Goal: Task Accomplishment & Management: Use online tool/utility

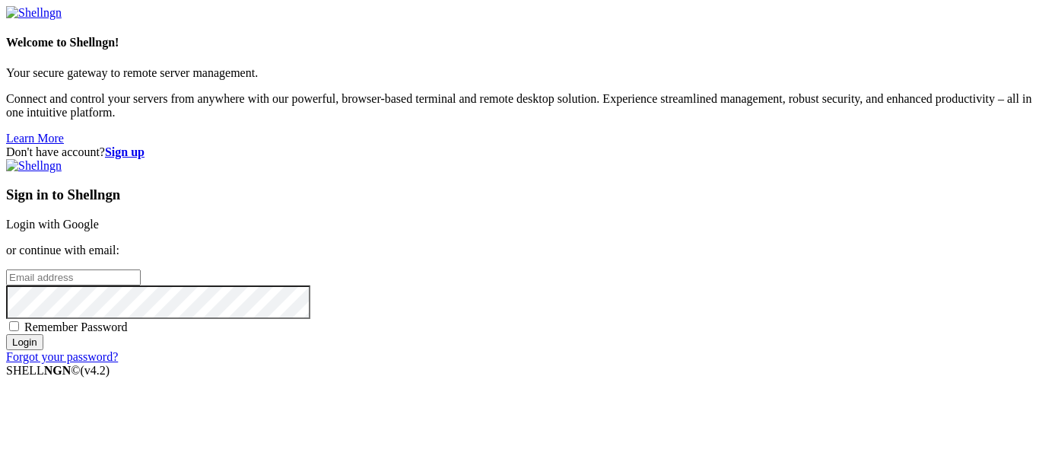
scroll to position [2, 0]
click at [99, 218] on link "Login with Google" at bounding box center [52, 224] width 93 height 13
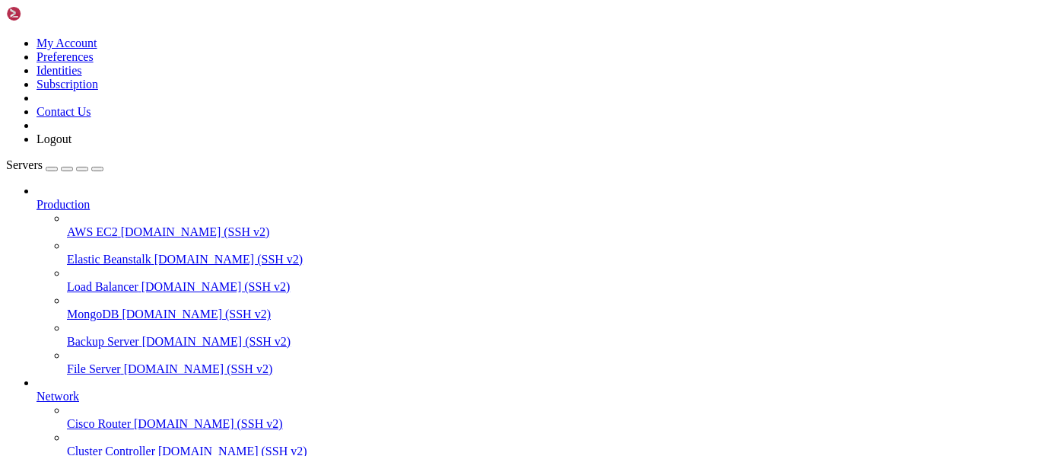
click at [37, 198] on icon at bounding box center [37, 198] width 0 height 0
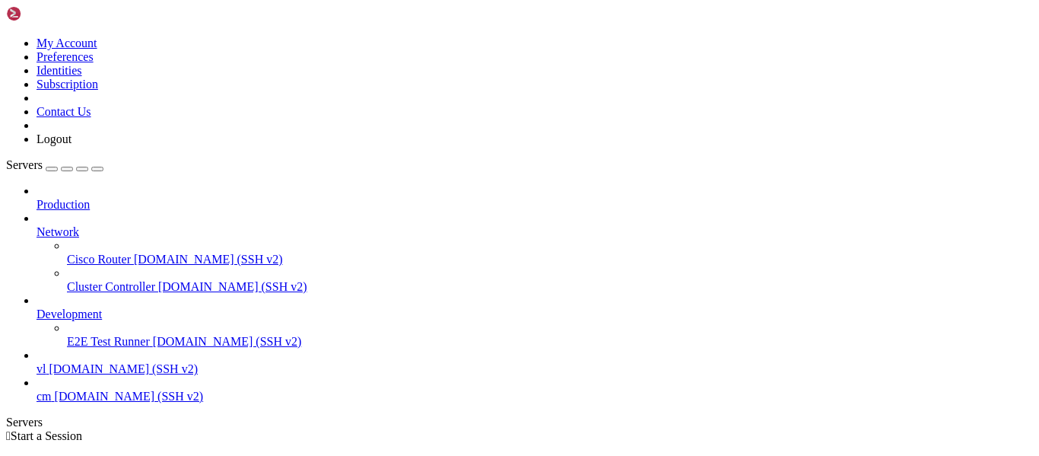
click at [37, 225] on icon at bounding box center [37, 225] width 0 height 0
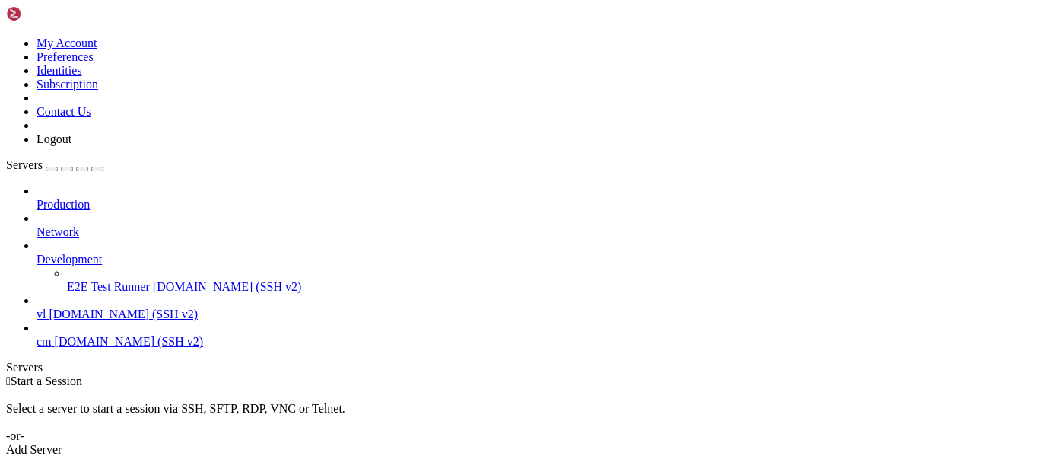
click at [6, 37] on link at bounding box center [6, 37] width 0 height 0
click at [100, 349] on div "Production Network Development E2E Test Runner [DOMAIN_NAME] (SSH v2) vl [DOMAI…" at bounding box center [519, 266] width 1027 height 164
click at [600, 443] on link "Add Server" at bounding box center [519, 450] width 1027 height 14
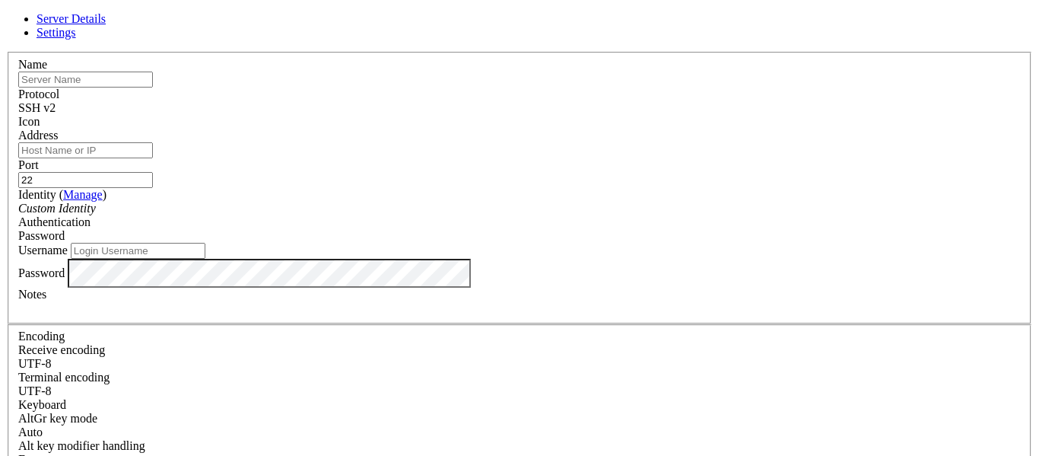
click at [153, 88] on input "text" at bounding box center [85, 80] width 135 height 16
type input "fiber"
click at [153, 158] on input "Address" at bounding box center [85, 150] width 135 height 16
click at [170, 18] on div "Server Details Settings Name fiber Protocol SSH v2 Icon" at bounding box center [519, 326] width 1027 height 629
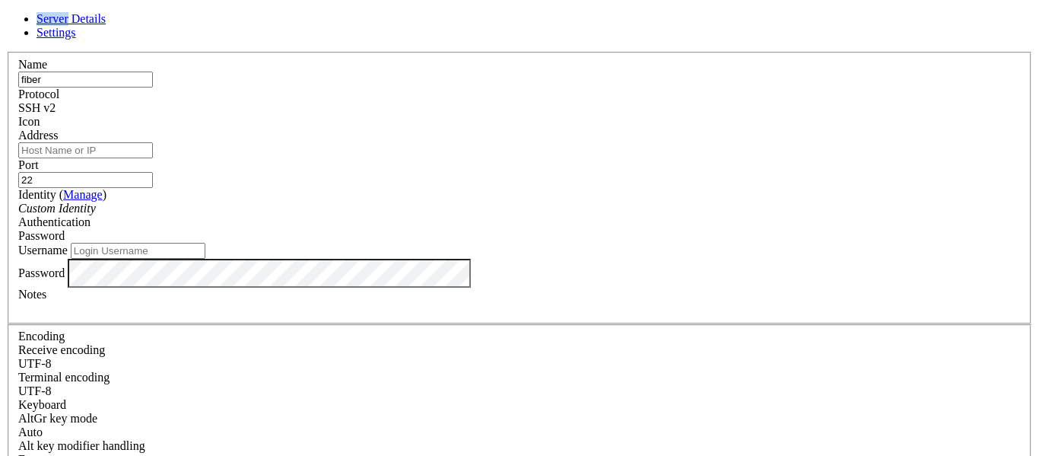
click at [170, 18] on div "Server Details Settings Name fiber Protocol SSH v2 Icon" at bounding box center [519, 326] width 1027 height 629
click at [167, 18] on div "Server Details Settings Name fiber Protocol SSH v2 Icon" at bounding box center [519, 326] width 1027 height 629
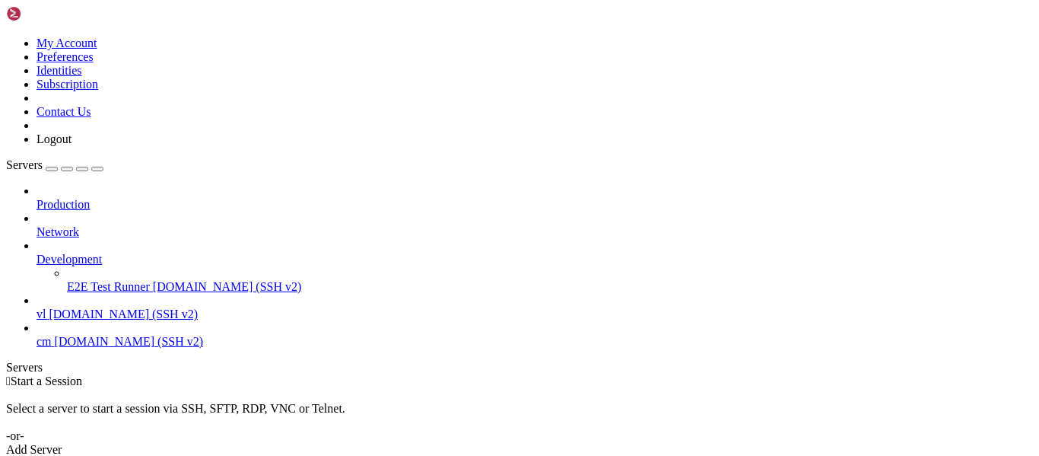
click at [6, 37] on icon at bounding box center [6, 37] width 0 height 0
click at [94, 63] on link "Preferences" at bounding box center [65, 56] width 57 height 13
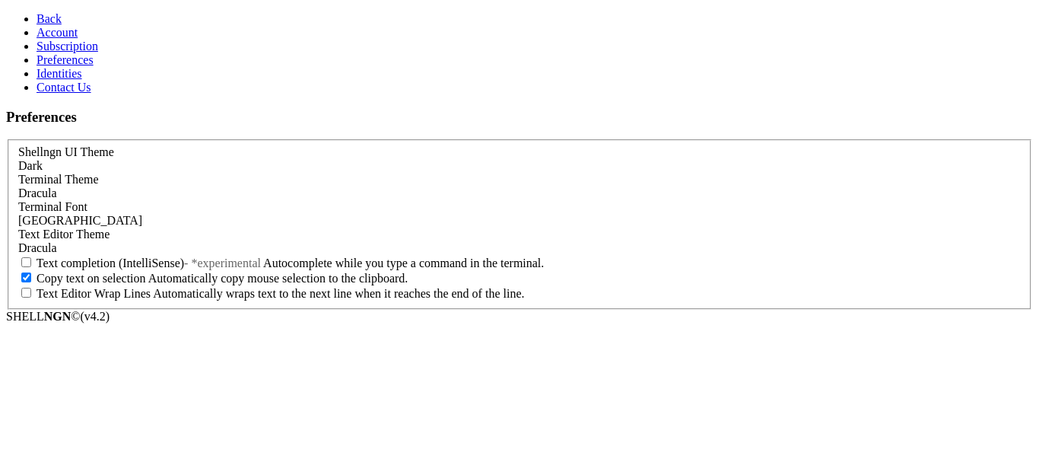
click at [263, 159] on div "Dark" at bounding box center [519, 166] width 1003 height 14
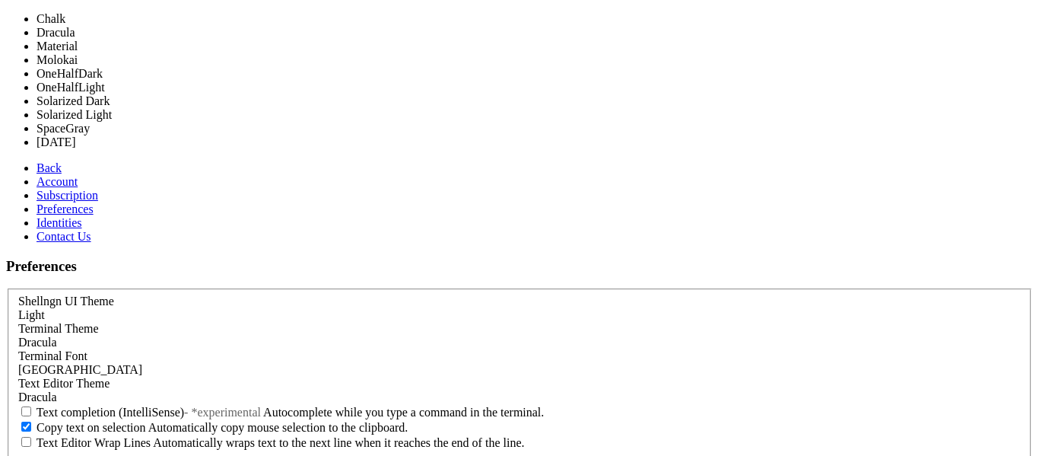
click at [279, 336] on div "Dracula" at bounding box center [519, 343] width 1003 height 14
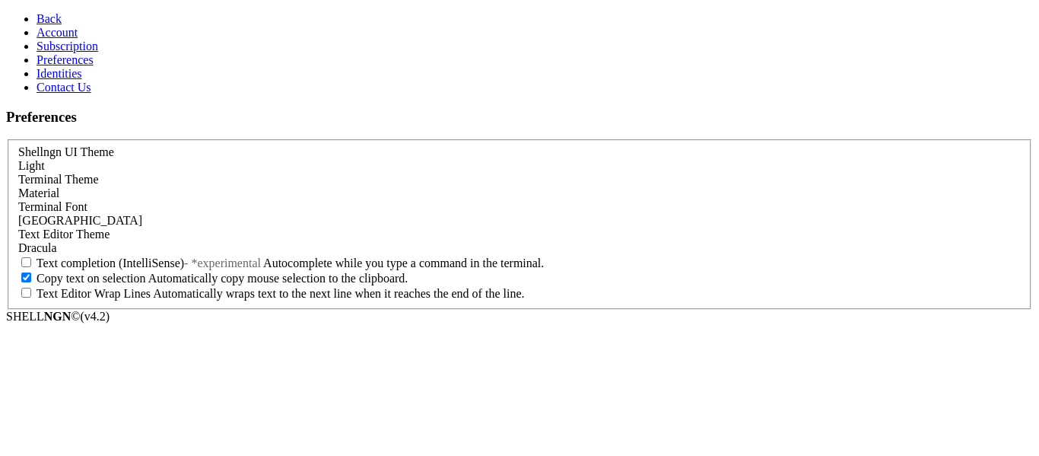
click at [37, 15] on link "Back" at bounding box center [49, 18] width 25 height 13
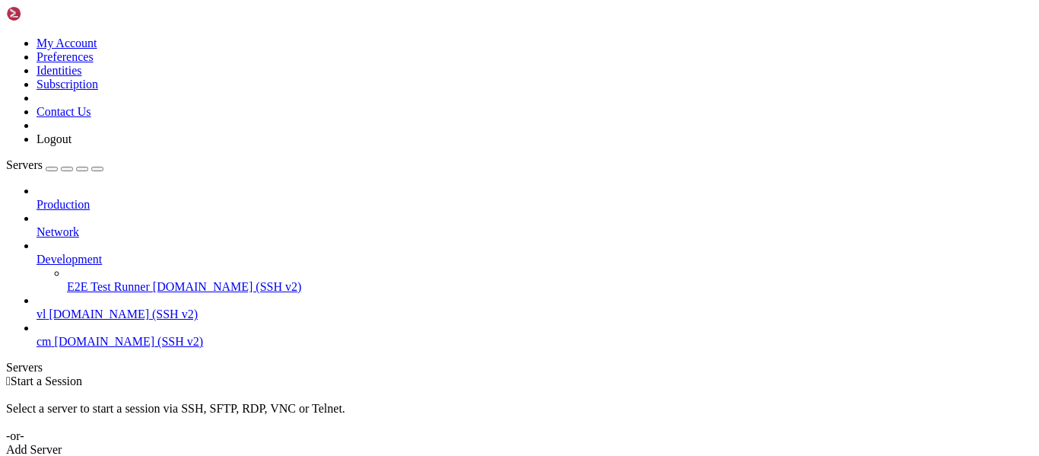
click at [591, 443] on div "Add Server" at bounding box center [519, 450] width 1027 height 14
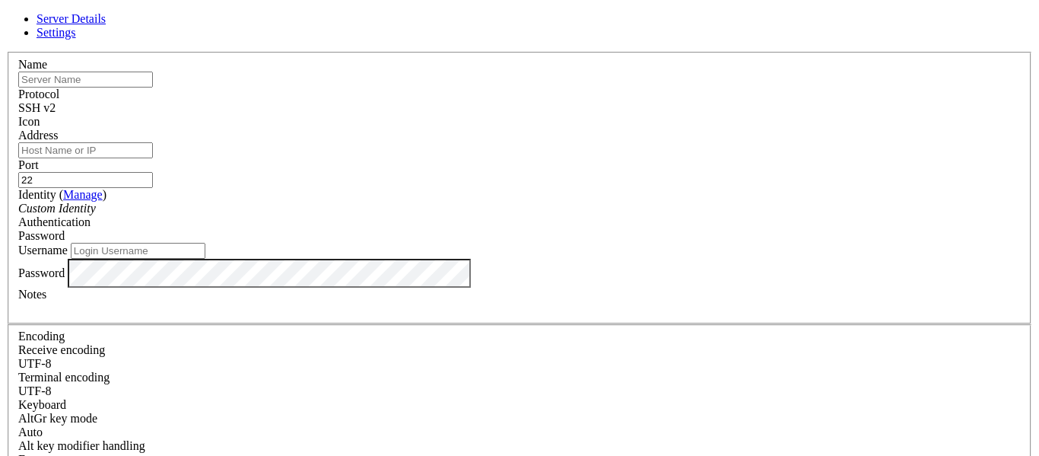
click at [153, 88] on input "text" at bounding box center [85, 80] width 135 height 16
type input "[TECHNICAL_ID]"
click at [153, 158] on input "Address" at bounding box center [85, 150] width 135 height 16
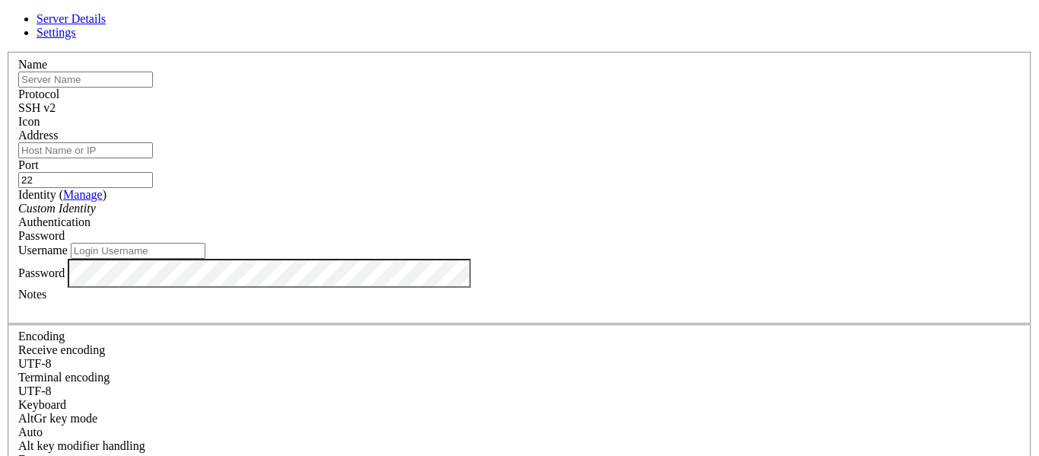
paste input "[TECHNICAL_ID]"
type input "[TECHNICAL_ID]"
click at [153, 88] on input "text" at bounding box center [85, 80] width 135 height 16
type input "Fiberstate"
click at [542, 215] on div "Custom Identity" at bounding box center [519, 209] width 1003 height 14
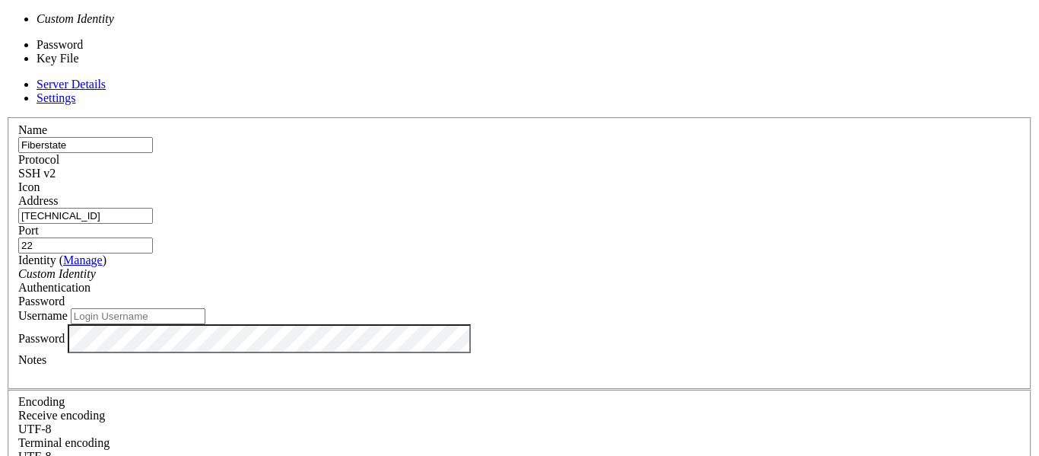
click at [65, 294] on span "Password" at bounding box center [41, 300] width 46 height 13
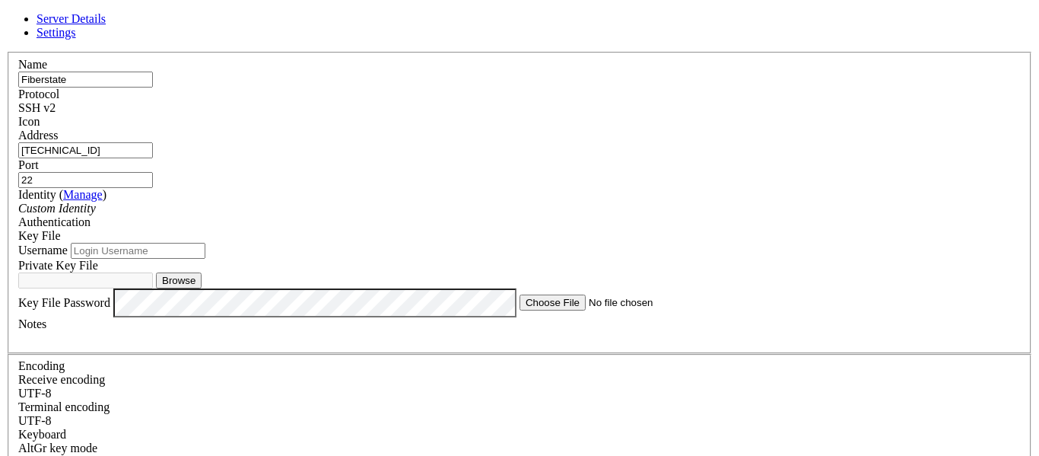
scroll to position [35, 0]
click at [205, 248] on input "Username" at bounding box center [138, 251] width 135 height 16
click at [205, 243] on input "Username" at bounding box center [138, 251] width 135 height 16
type input "vanilla"
click at [202, 288] on button "Browse" at bounding box center [179, 280] width 46 height 16
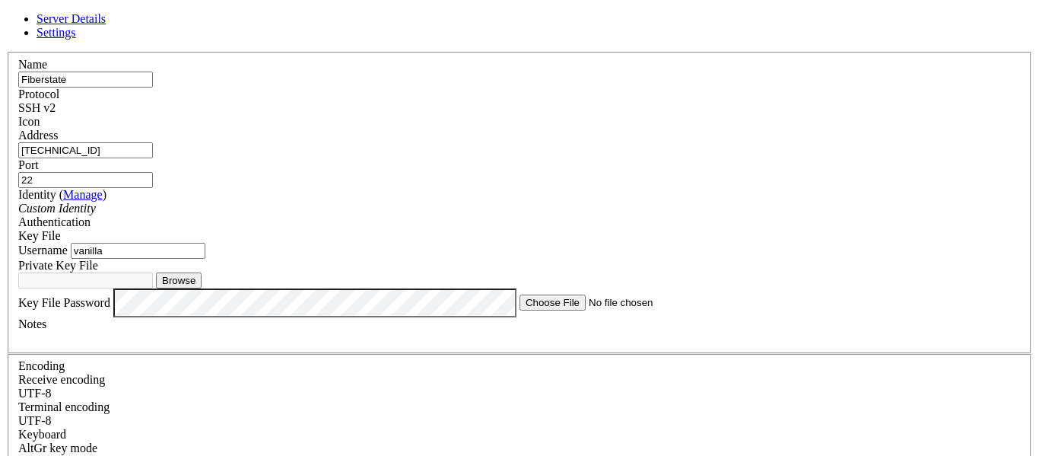
click at [202, 286] on button "Browse" at bounding box center [179, 280] width 46 height 16
type input "id_ed25519"
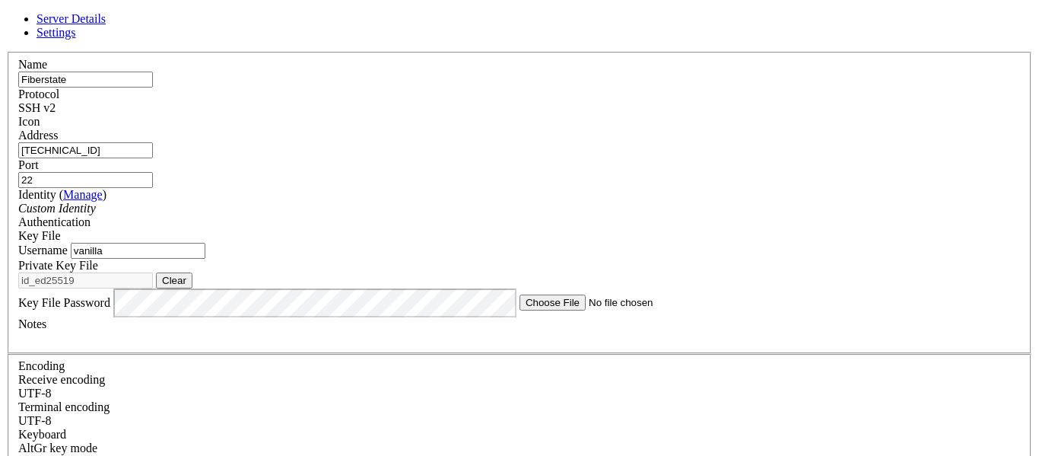
click at [153, 78] on input "Fiberstate" at bounding box center [85, 80] width 135 height 16
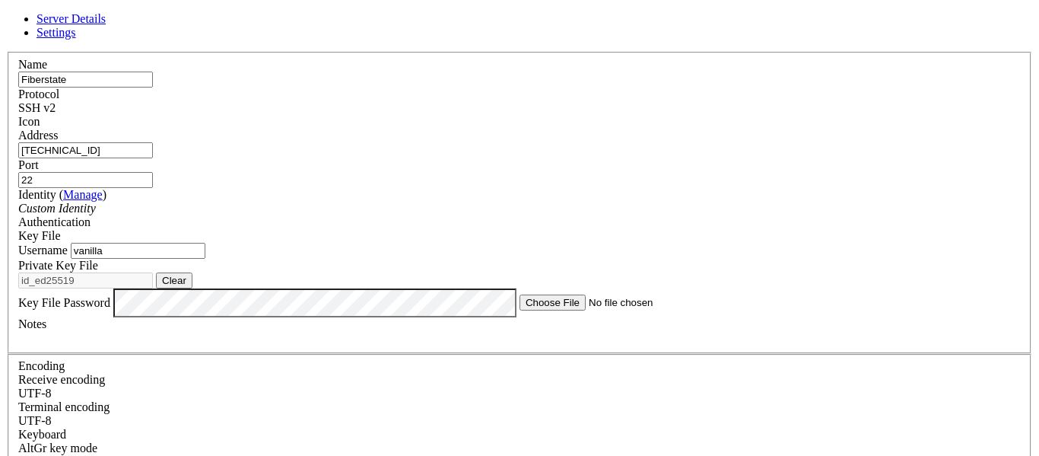
scroll to position [92, 0]
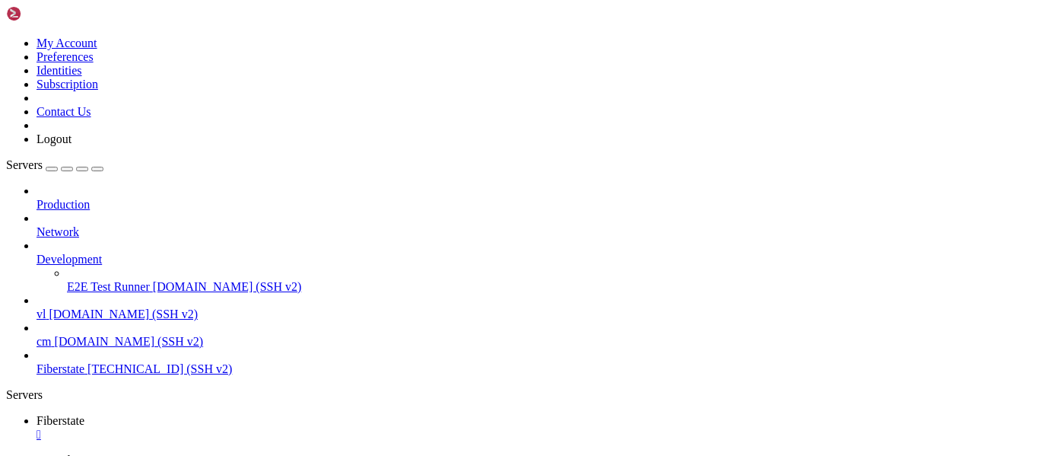
scroll to position [0, 0]
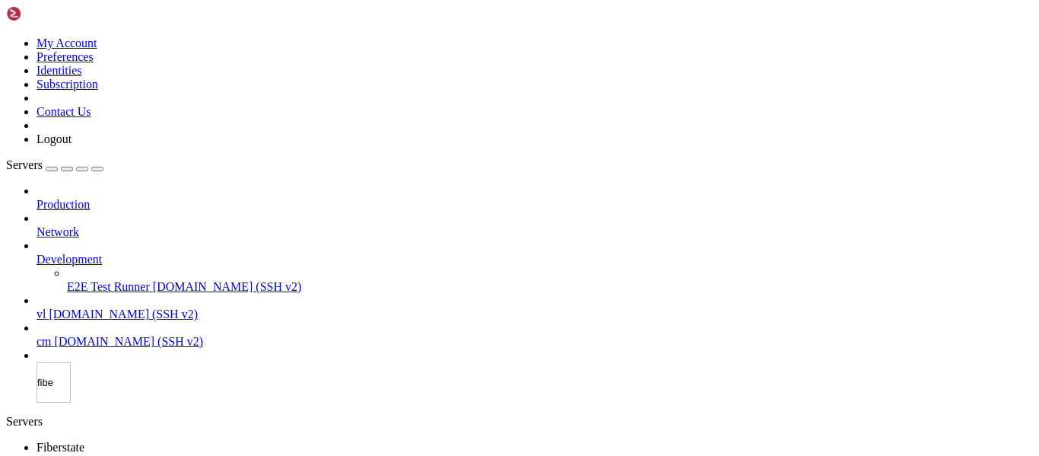
type input "fiber"
